Goal: Transaction & Acquisition: Purchase product/service

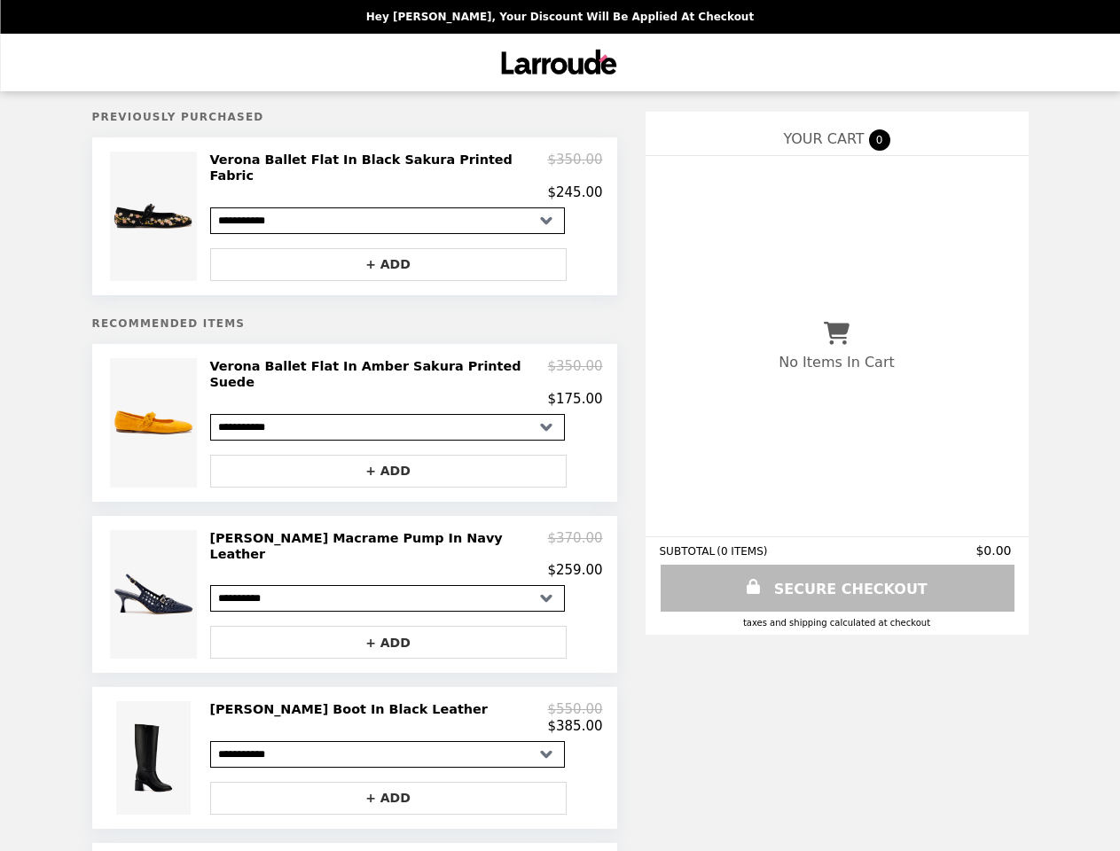
select select "**********"
click at [156, 211] on img at bounding box center [155, 216] width 90 height 129
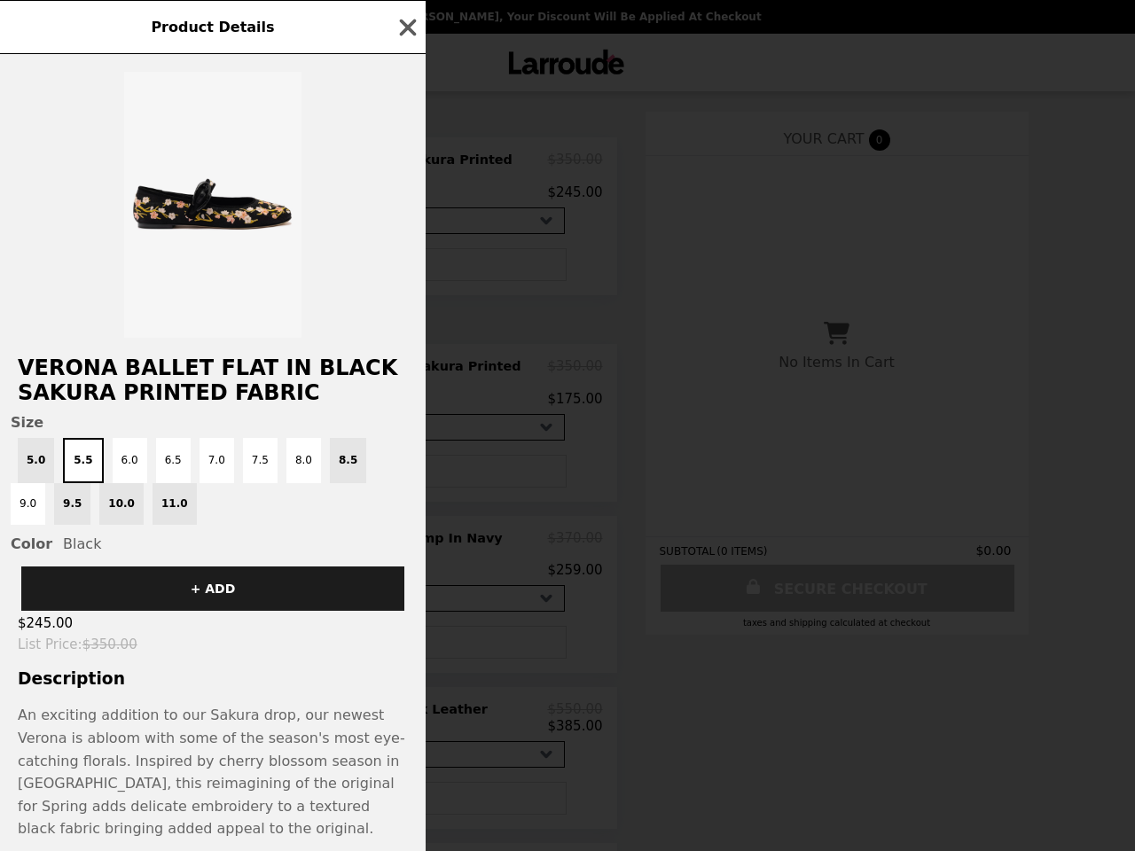
click at [156, 405] on h2 "Verona Ballet Flat In Black Sakura Printed Fabric" at bounding box center [212, 380] width 425 height 50
click at [406, 366] on div "Product Details Verona Ballet Flat In Black Sakura Printed Fabric Size 5.0 5.5 …" at bounding box center [567, 425] width 1135 height 851
click at [388, 448] on div "Product Details Verona Ballet Flat In Black Sakura Printed Fabric Size 5.0 5.5 …" at bounding box center [567, 425] width 1135 height 851
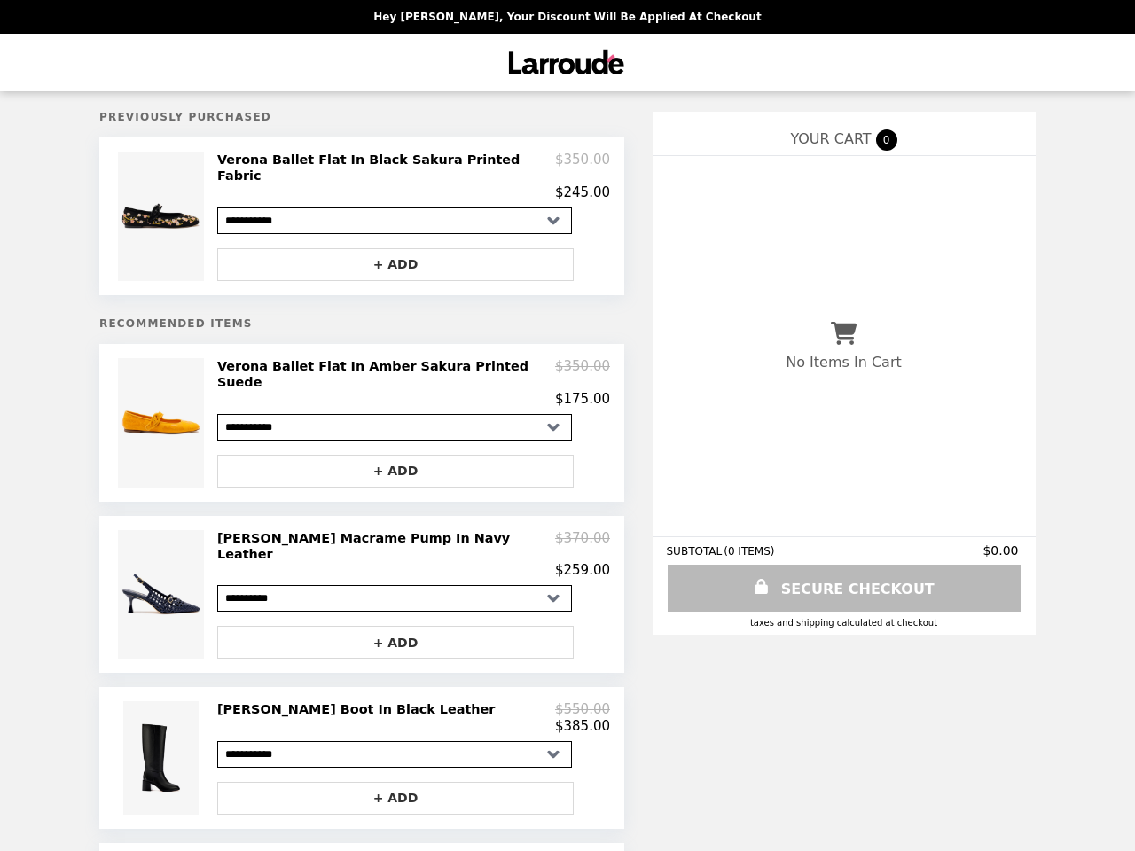
click at [156, 565] on img at bounding box center [163, 594] width 90 height 129
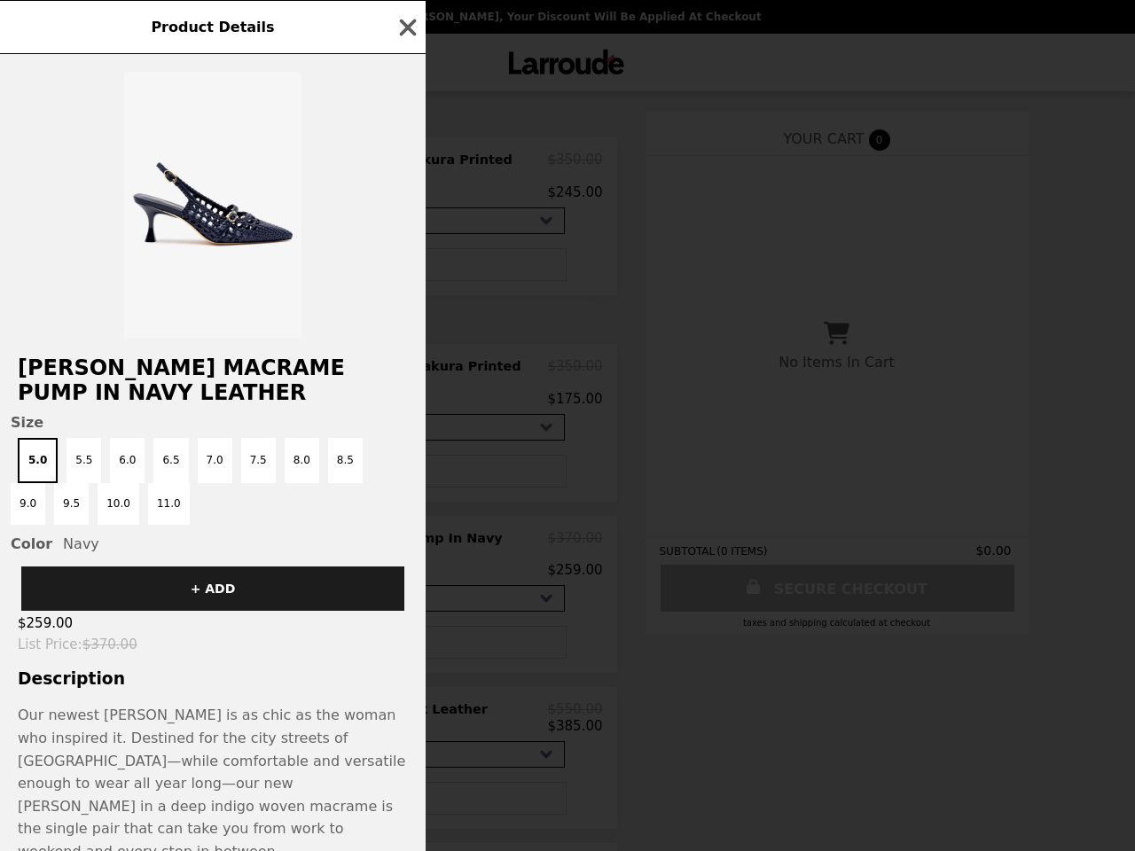
click at [406, 525] on div "Product Details [PERSON_NAME] Macrame Pump In Navy Leather Size 5.0 5.5 6.0 6.5…" at bounding box center [567, 425] width 1135 height 851
click at [388, 606] on button "+ ADD" at bounding box center [212, 588] width 383 height 44
click at [156, 723] on span "Our newest [PERSON_NAME] is as chic as the woman who inspired it. Destined for …" at bounding box center [211, 782] width 387 height 153
